Goal: Contribute content: Add original content to the website for others to see

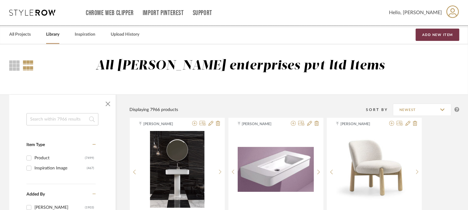
click at [445, 30] on button "Add New Item" at bounding box center [438, 35] width 44 height 12
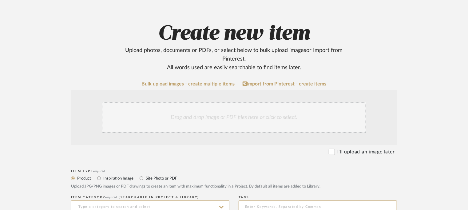
scroll to position [123, 0]
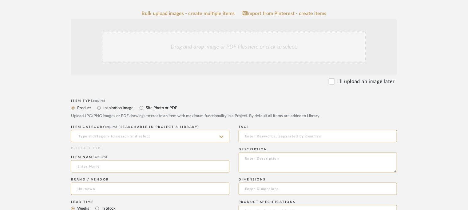
paste textarea "Type: Faucet Designer : Na Dimensions : please refer to the attached Material a…"
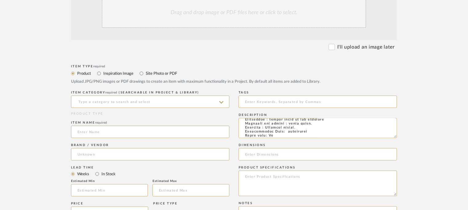
scroll to position [215, 0]
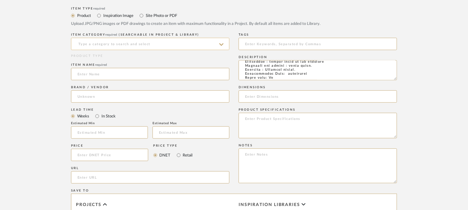
type textarea "Type: Faucet Designer : Na Dimensions : please refer to the attached Material a…"
click at [148, 45] on input at bounding box center [150, 44] width 158 height 12
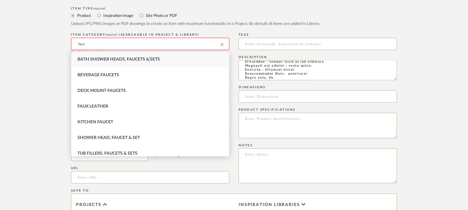
click at [152, 62] on div "Bath Shower Heads, Faucets & Sets" at bounding box center [150, 60] width 158 height 16
type input "Bath Shower Heads, Faucets & Sets"
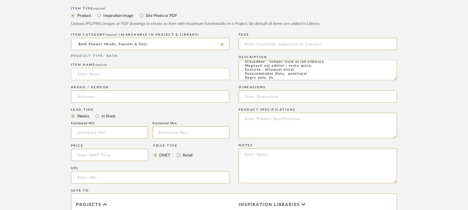
click at [88, 74] on input at bounding box center [150, 74] width 158 height 12
paste input "Type: Faucet Designer : Na Dimensions : please refer to the attached Material a…"
type input "Type: Faucet Designer : Na Dimensions : please refer to the attached Material a…"
drag, startPoint x: 223, startPoint y: 74, endPoint x: 0, endPoint y: 73, distance: 223.3
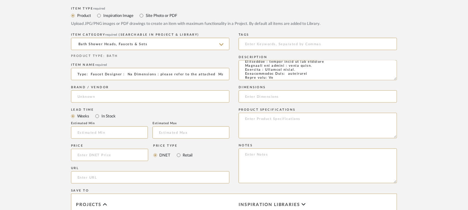
click at [0, 73] on upload-items "Create new item Upload photos, documents or PDFs, or select below to bulk uploa…" at bounding box center [234, 81] width 468 height 505
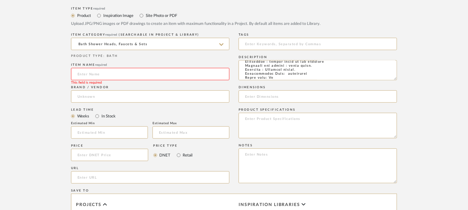
click at [98, 72] on input at bounding box center [150, 74] width 158 height 12
paste input "Heritage KS1161PL Two-Handle 3-Hole Deck Mount Widespread Bathroom Faucet with …"
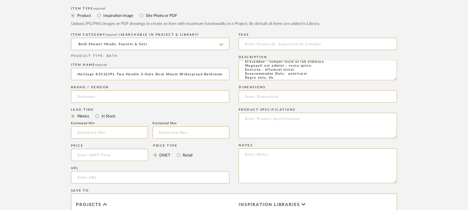
scroll to position [0, 86]
click at [79, 72] on input "Heritage KS1161PL Two-Handle 3-Hole Deck Mount Widespread Bathroom Faucet with …" at bounding box center [150, 74] width 158 height 12
type input "HERITAGE KS1161PL TWO HANDLE 3-HOLE DECK MOUNT WIDESPREAD BATHROOM FAUCET WITH …"
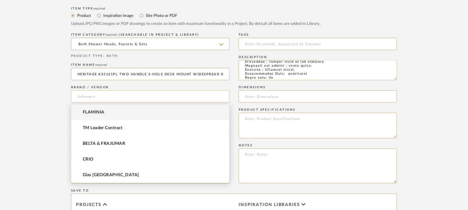
click at [75, 97] on input at bounding box center [150, 96] width 158 height 12
type input "k"
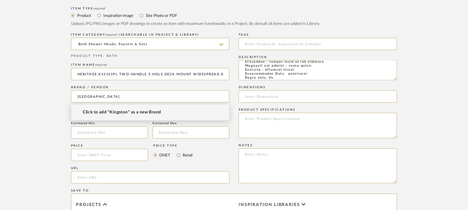
type input "[GEOGRAPHIC_DATA]"
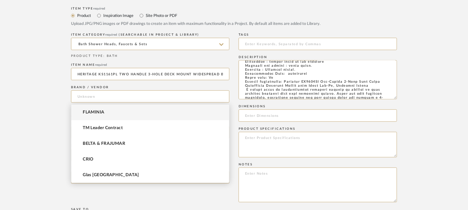
drag, startPoint x: 395, startPoint y: 81, endPoint x: 414, endPoint y: 135, distance: 57.8
click at [413, 133] on form "Bulk upload images - create multiple items Import from Pinterest - create items…" at bounding box center [234, 127] width 392 height 419
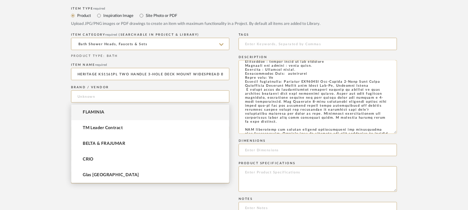
scroll to position [99, 0]
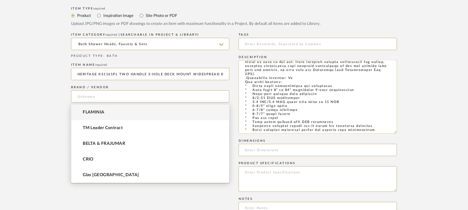
click at [383, 130] on textarea at bounding box center [318, 97] width 158 height 74
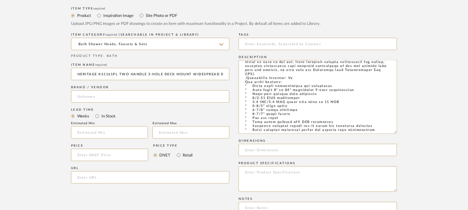
scroll to position [106, 0]
paste textarea "SKU KS1161PL"
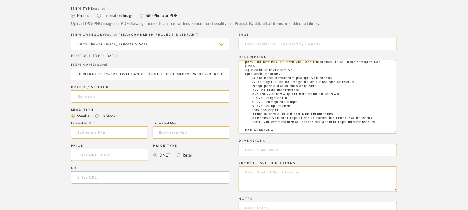
click at [246, 130] on textarea at bounding box center [318, 97] width 158 height 74
type textarea "Type: Faucet Designer : Na Dimensions : please refer to the attached Material a…"
click at [94, 98] on input at bounding box center [150, 96] width 158 height 12
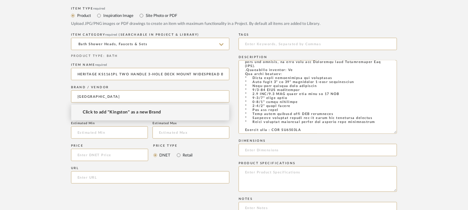
type input "[GEOGRAPHIC_DATA]"
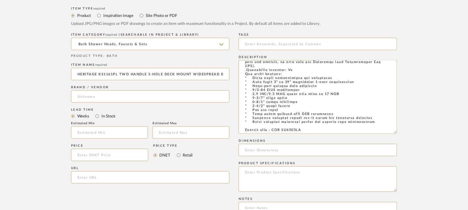
click at [97, 178] on input "url" at bounding box center [150, 177] width 158 height 12
paste input "[URL][DOMAIN_NAME]"
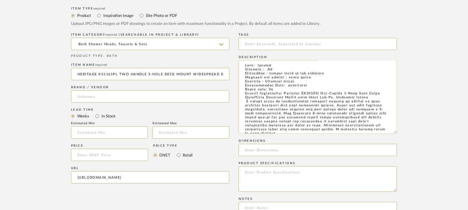
scroll to position [0, 0]
type input "[URL][DOMAIN_NAME]"
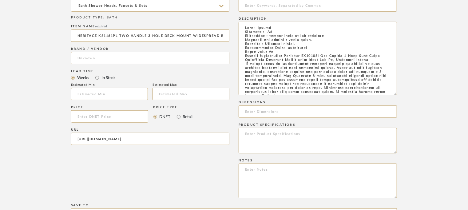
scroll to position [308, 0]
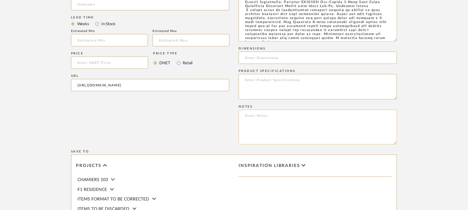
paste textarea "Price: $399.95 Lead time: Na Customizable : Na 3D available : Na BIM available.…"
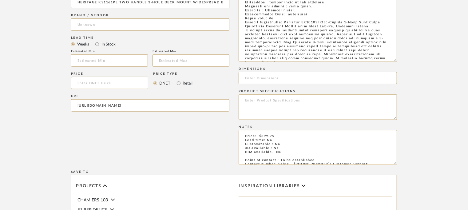
scroll to position [277, 0]
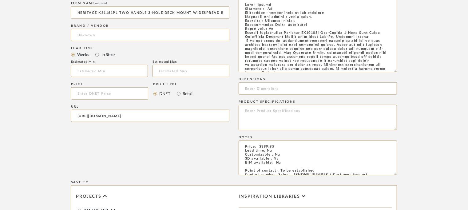
type textarea "Price: $399.95 Lead time: Na Customizable : Na 3D available : Na BIM available.…"
click at [104, 33] on input at bounding box center [150, 35] width 158 height 12
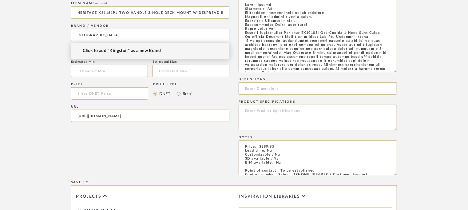
type input "[GEOGRAPHIC_DATA]"
click at [117, 50] on span "Click to add "Kingston" as a new Brand" at bounding box center [122, 50] width 78 height 5
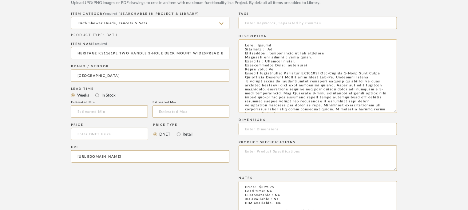
scroll to position [154, 0]
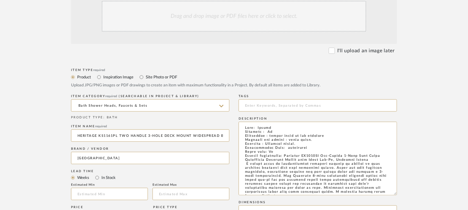
click at [243, 20] on div "Drag and drop image or PDF files here or click to select." at bounding box center [234, 16] width 265 height 31
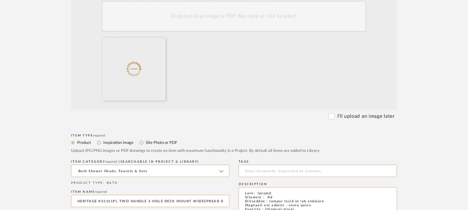
click at [250, 32] on div "Drag and drop image or PDF files here or click to select." at bounding box center [234, 49] width 326 height 121
click at [202, 21] on div "Drag and drop image or PDF files here or click to select." at bounding box center [234, 16] width 265 height 31
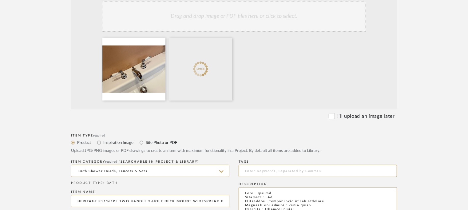
click at [253, 18] on div "Drag and drop image or PDF files here or click to select." at bounding box center [234, 16] width 265 height 31
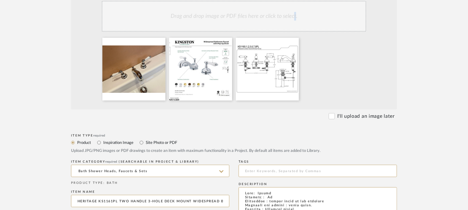
click at [296, 15] on div "Drag and drop image or PDF files here or click to select." at bounding box center [234, 16] width 265 height 31
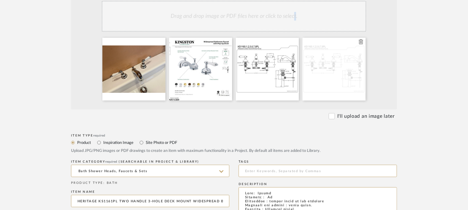
click at [361, 41] on icon at bounding box center [361, 41] width 4 height 5
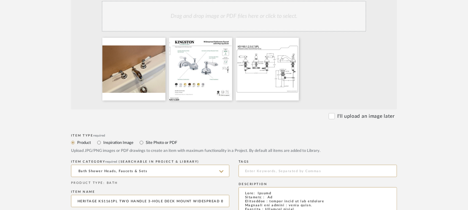
click at [225, 18] on div "Drag and drop image or PDF files here or click to select." at bounding box center [234, 16] width 265 height 31
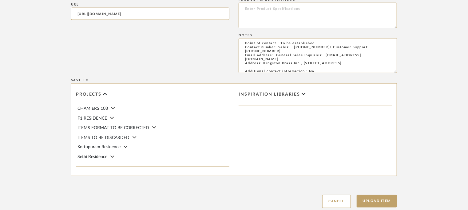
scroll to position [486, 0]
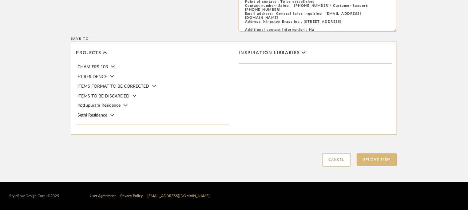
click at [382, 157] on button "Upload Item" at bounding box center [377, 159] width 41 height 13
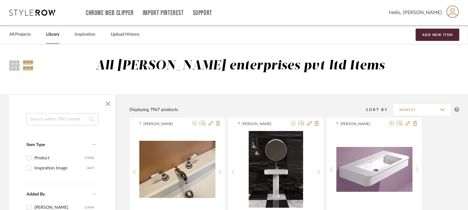
drag, startPoint x: 63, startPoint y: 110, endPoint x: 59, endPoint y: 103, distance: 7.4
click at [60, 107] on div at bounding box center [62, 104] width 106 height 18
click at [46, 118] on input at bounding box center [62, 119] width 72 height 12
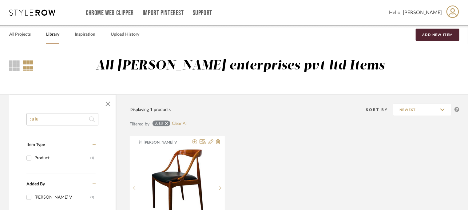
drag, startPoint x: 31, startPoint y: 118, endPoint x: 19, endPoint y: 118, distance: 11.7
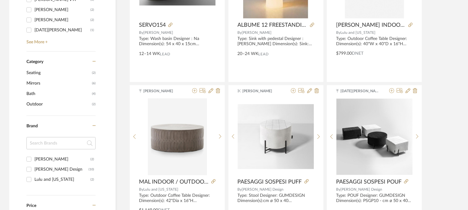
scroll to position [154, 0]
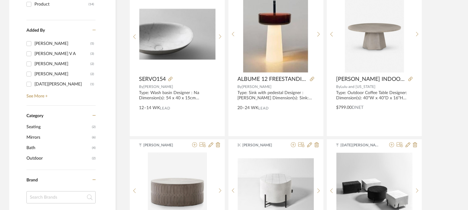
type input "lulu"
click at [57, 63] on div "[PERSON_NAME]" at bounding box center [62, 64] width 56 height 10
click at [34, 63] on input "[PERSON_NAME] (2)" at bounding box center [29, 64] width 10 height 10
checkbox input "true"
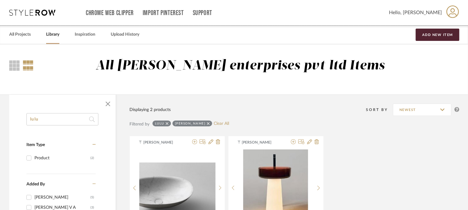
drag, startPoint x: 60, startPoint y: 115, endPoint x: 0, endPoint y: 109, distance: 60.3
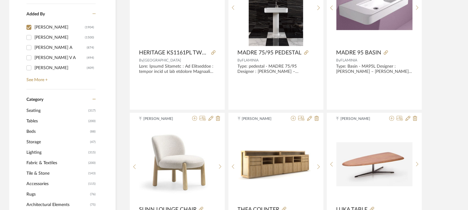
scroll to position [92, 0]
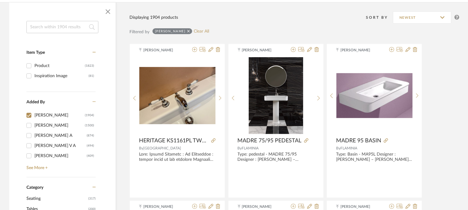
click at [68, 29] on input at bounding box center [62, 27] width 72 height 12
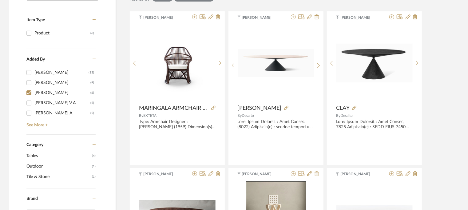
scroll to position [123, 0]
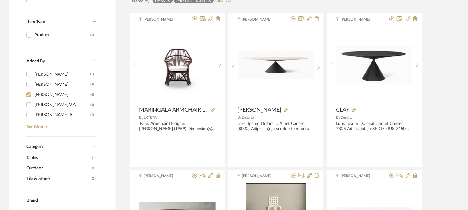
type input "marc"
click at [31, 93] on input "[PERSON_NAME] (6)" at bounding box center [29, 95] width 10 height 10
checkbox input "false"
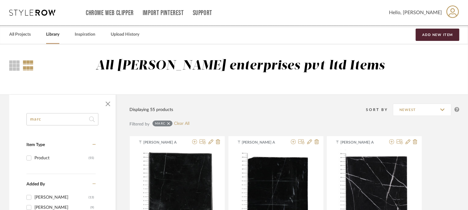
drag, startPoint x: 55, startPoint y: 117, endPoint x: 0, endPoint y: 110, distance: 55.6
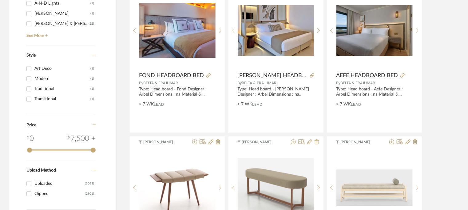
scroll to position [707, 0]
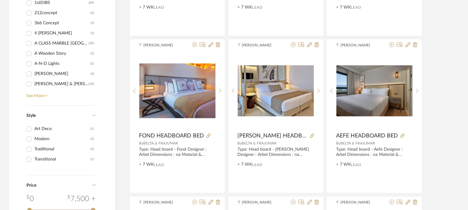
click at [36, 96] on link "See More +" at bounding box center [60, 94] width 71 height 10
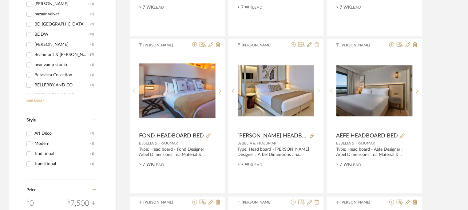
scroll to position [1055, 0]
click at [71, 65] on div "BELTA & FRAJUMAR" at bounding box center [60, 65] width 52 height 10
click at [34, 65] on input "BELTA & FRAJUMAR (162)" at bounding box center [29, 65] width 10 height 10
checkbox input "true"
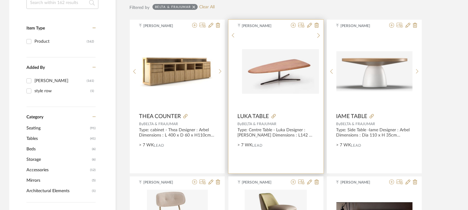
scroll to position [82, 0]
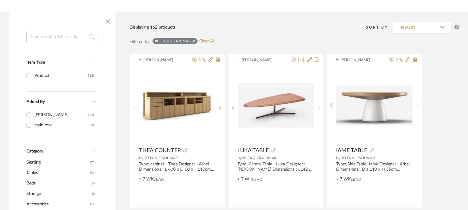
click at [53, 33] on input at bounding box center [62, 37] width 72 height 12
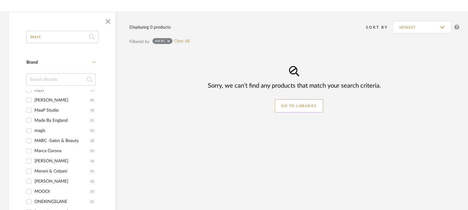
scroll to position [168, 0]
click at [0, 36] on div "marc Category Brand 1stDIBS (1) Acerbis (1) ARTE BROTTO (1) [PERSON_NAME] (1) C…" at bounding box center [234, 190] width 468 height 356
type input "marc"
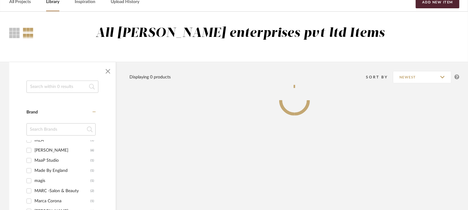
scroll to position [0, 0]
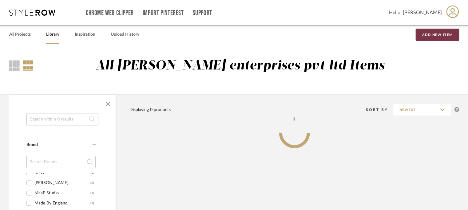
drag, startPoint x: 429, startPoint y: 35, endPoint x: 325, endPoint y: 106, distance: 126.7
click at [430, 35] on button "Add New Item" at bounding box center [438, 35] width 44 height 12
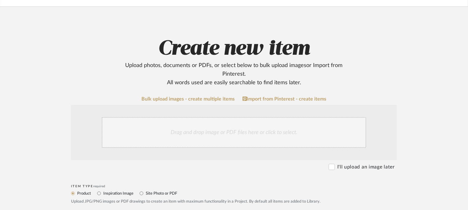
scroll to position [92, 0]
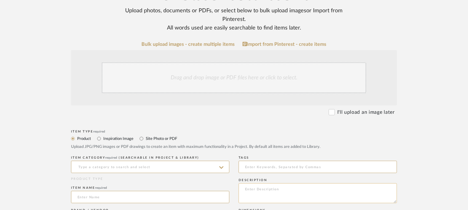
paste textarea "Type: Armchair - [PERSON_NAME] : Pensi Design Studio Dimensions : W60 x D 54 x …"
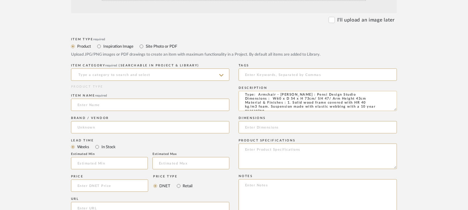
scroll to position [0, 0]
type textarea "Type: Armchair - [PERSON_NAME] : Pensi Design Studio Dimensions : W60 x D 54 x …"
click at [246, 183] on textarea at bounding box center [318, 196] width 158 height 35
paste textarea "Price: Na Lead time: 45days. MOQ : Our products for Contract projects are manuf…"
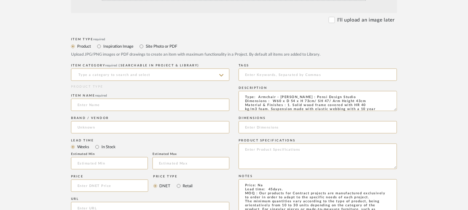
scroll to position [188, 0]
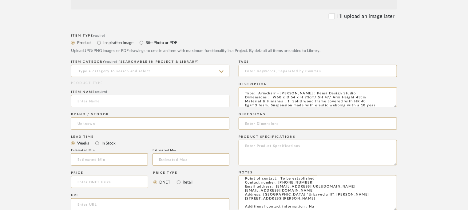
type textarea "Price: Na Lead time: 45days. MOQ : Our products for Contract projects are manuf…"
drag, startPoint x: 274, startPoint y: 101, endPoint x: 371, endPoint y: 101, distance: 96.3
click at [371, 101] on textarea "Type: Armchair - [PERSON_NAME] : Pensi Design Studio Dimensions : W60 x D 54 x …" at bounding box center [318, 97] width 158 height 20
click at [266, 121] on input at bounding box center [318, 123] width 158 height 12
paste input "W60 x D 54 x H 73cm/ SH 47/ Arm Height 43cm"
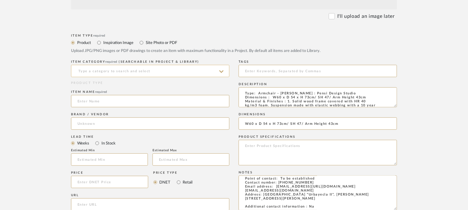
type input "W60 x D 54 x H 73cm/ SH 47/ Arm Height 43cm"
click at [115, 67] on input at bounding box center [150, 71] width 158 height 12
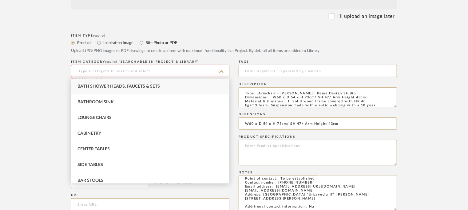
click at [100, 71] on input at bounding box center [150, 71] width 158 height 12
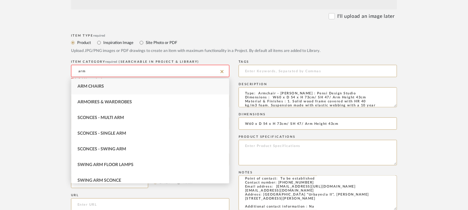
click at [102, 82] on div "Arm Chairs" at bounding box center [150, 87] width 158 height 16
type input "Arm Chairs"
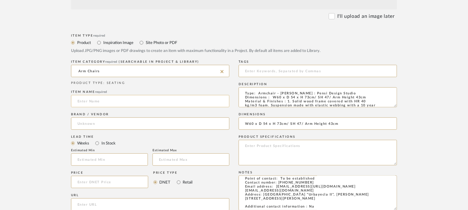
click at [91, 102] on input at bounding box center [150, 101] width 158 height 12
type input "m"
type input "MARC CHAIR"
click at [110, 123] on input at bounding box center [150, 123] width 158 height 12
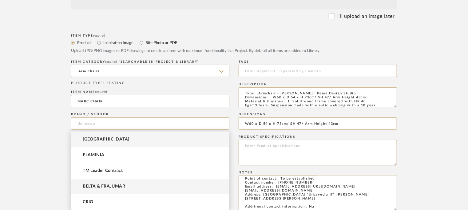
click at [99, 183] on mat-option "BELTA & FRAJUMAR" at bounding box center [150, 187] width 158 height 16
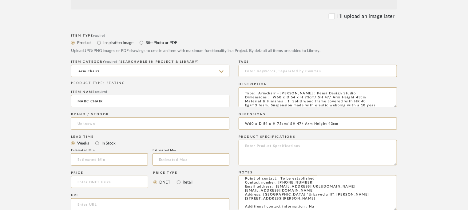
type input "BELTA & FRAJUMAR"
click at [114, 160] on input "text" at bounding box center [109, 159] width 77 height 12
type input "7"
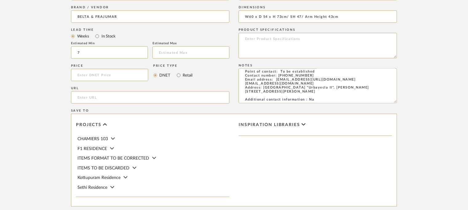
scroll to position [311, 0]
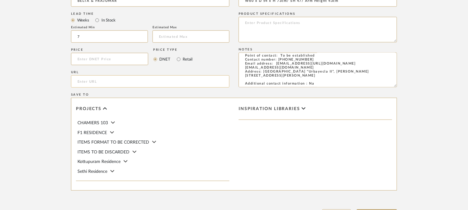
click at [106, 78] on input "url" at bounding box center [150, 81] width 158 height 12
paste input "[URL][DOMAIN_NAME]"
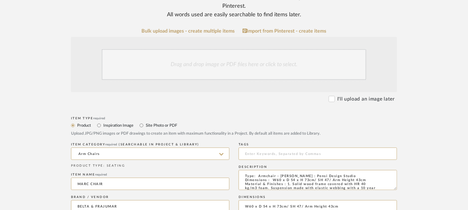
scroll to position [96, 0]
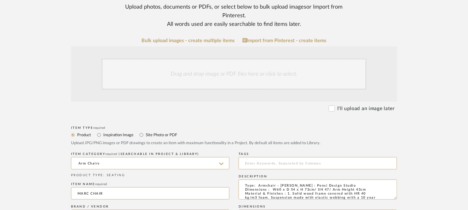
type input "[URL][DOMAIN_NAME]"
click at [205, 71] on div "Drag and drop image or PDF files here or click to select." at bounding box center [234, 74] width 265 height 31
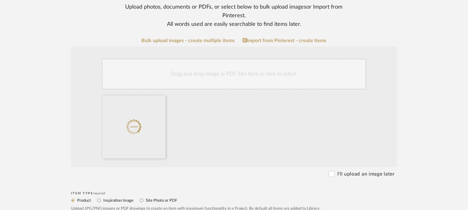
click at [233, 72] on div "Drag and drop image or PDF files here or click to select." at bounding box center [234, 74] width 265 height 31
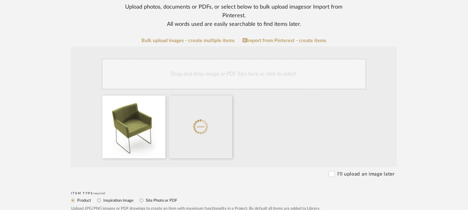
click at [251, 71] on div "Drag and drop image or PDF files here or click to select." at bounding box center [234, 74] width 265 height 31
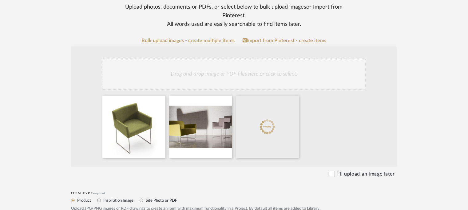
click at [265, 74] on div "Drag and drop image or PDF files here or click to select." at bounding box center [234, 74] width 265 height 31
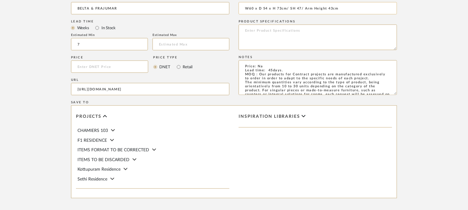
scroll to position [433, 0]
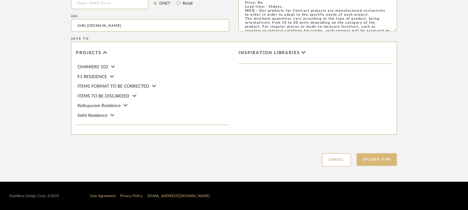
click at [384, 160] on button "Upload Item" at bounding box center [377, 159] width 41 height 13
